Goal: Task Accomplishment & Management: Manage account settings

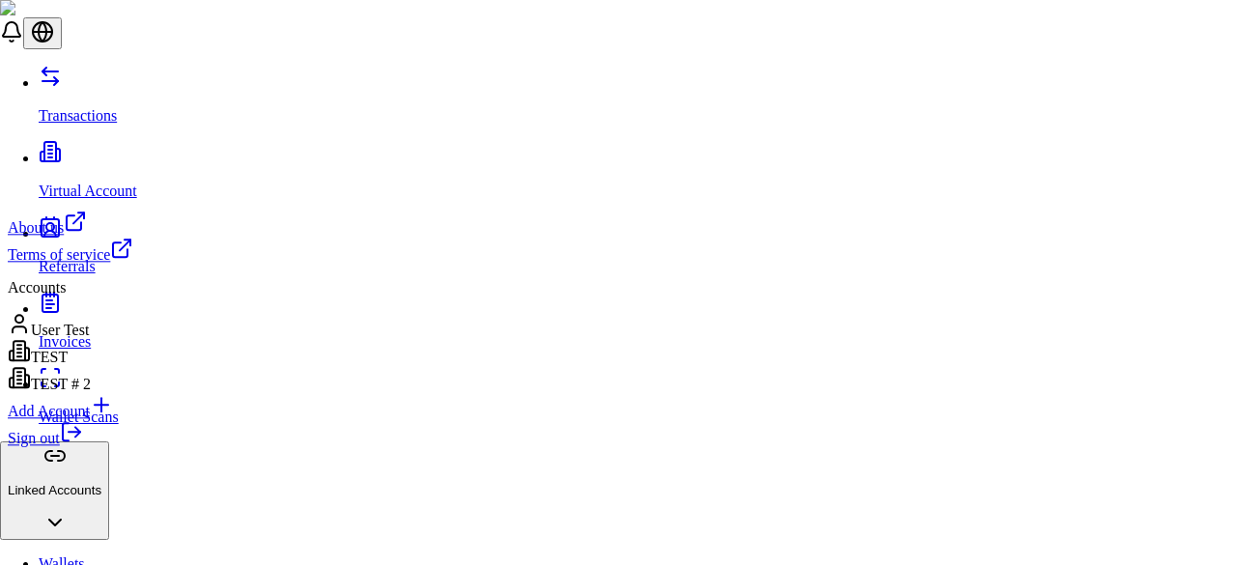
click at [83, 446] on link "Sign out" at bounding box center [45, 438] width 75 height 16
